Goal: Task Accomplishment & Management: Manage account settings

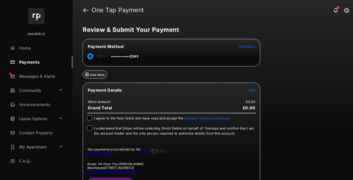
click at [39, 62] on link "Payments" at bounding box center [40, 62] width 65 height 12
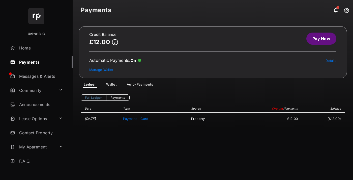
click at [101, 69] on link "Manage Wallet" at bounding box center [101, 70] width 24 height 4
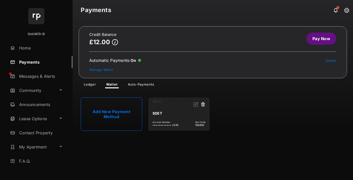
click at [331, 60] on link "Details" at bounding box center [331, 61] width 11 height 4
